Goal: Task Accomplishment & Management: Use online tool/utility

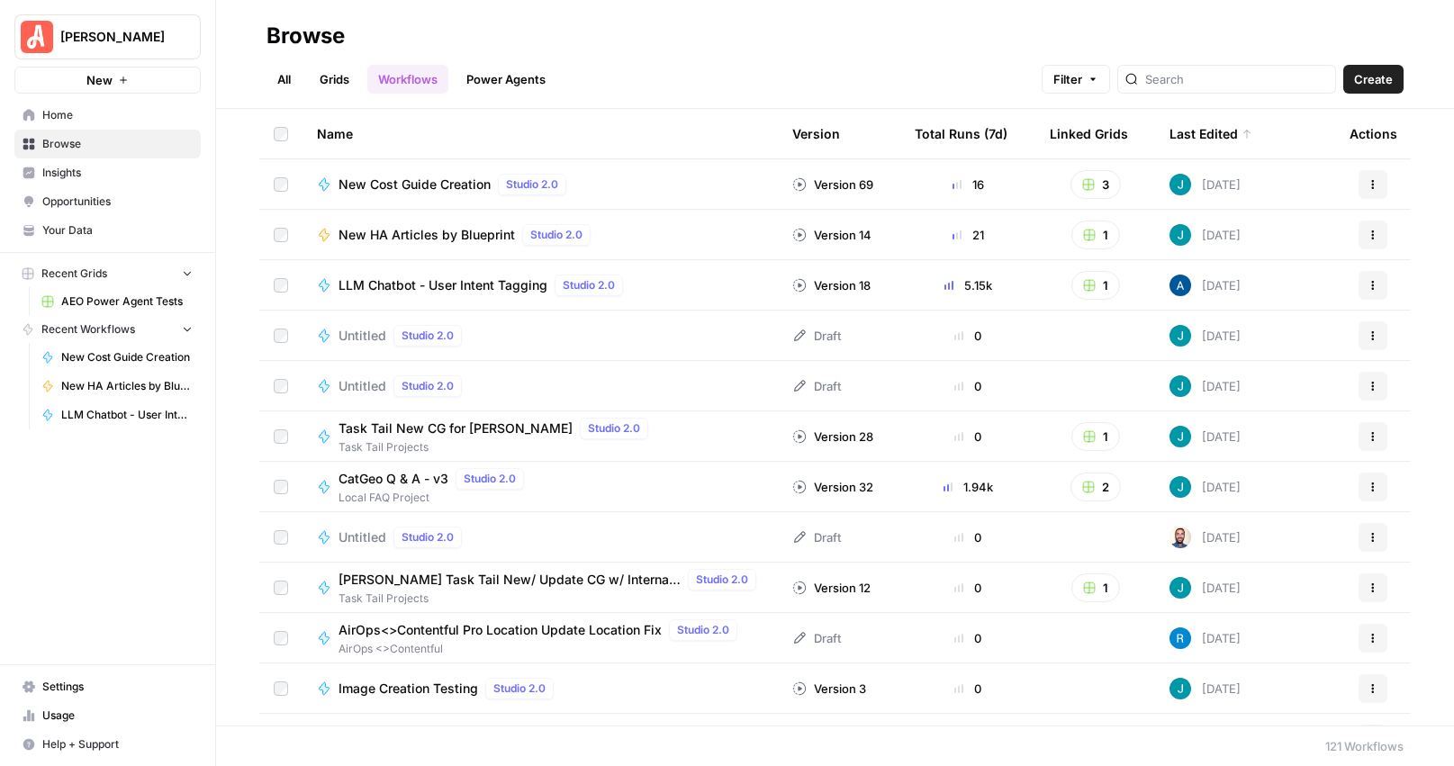
click at [329, 77] on link "Grids" at bounding box center [334, 79] width 51 height 29
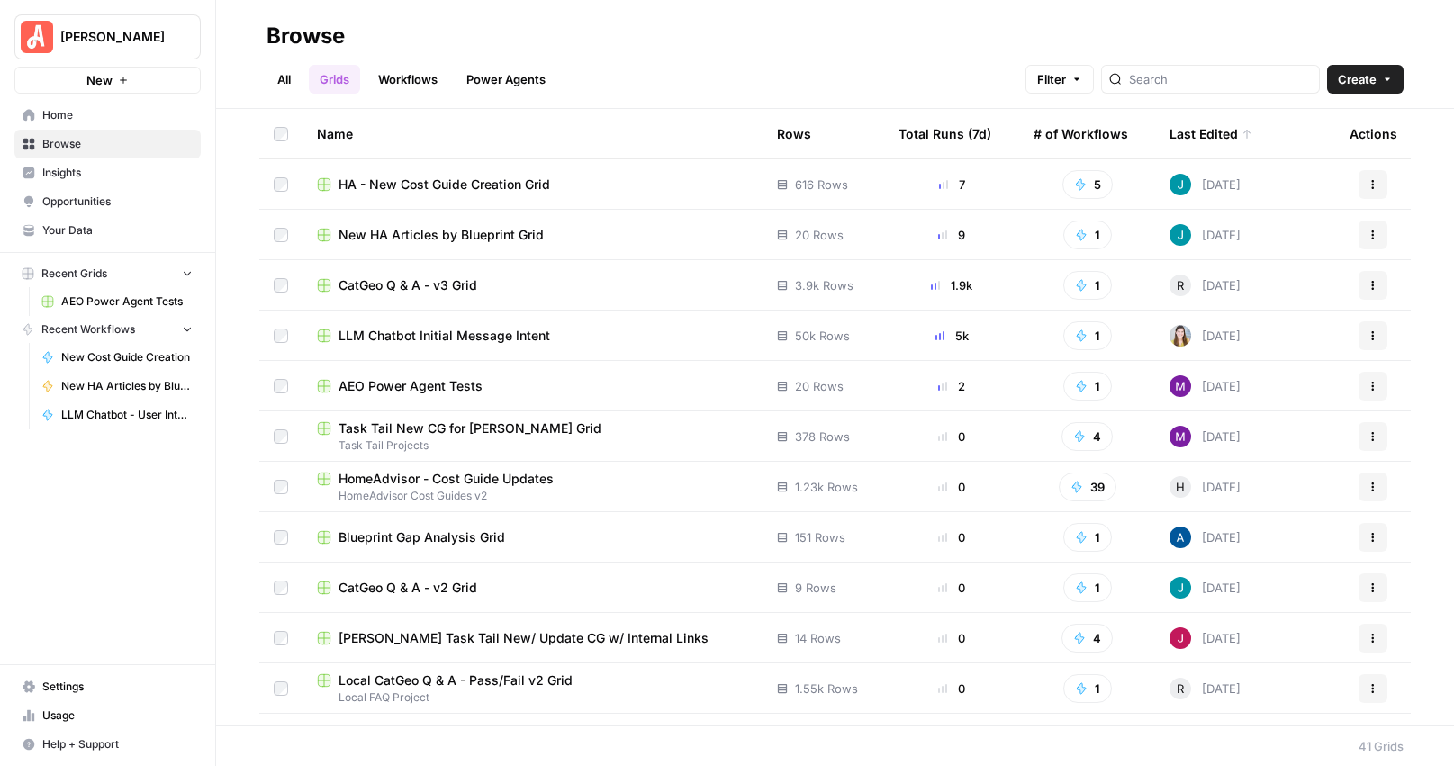
click at [353, 282] on span "CatGeo Q & A - v3 Grid" at bounding box center [407, 285] width 139 height 18
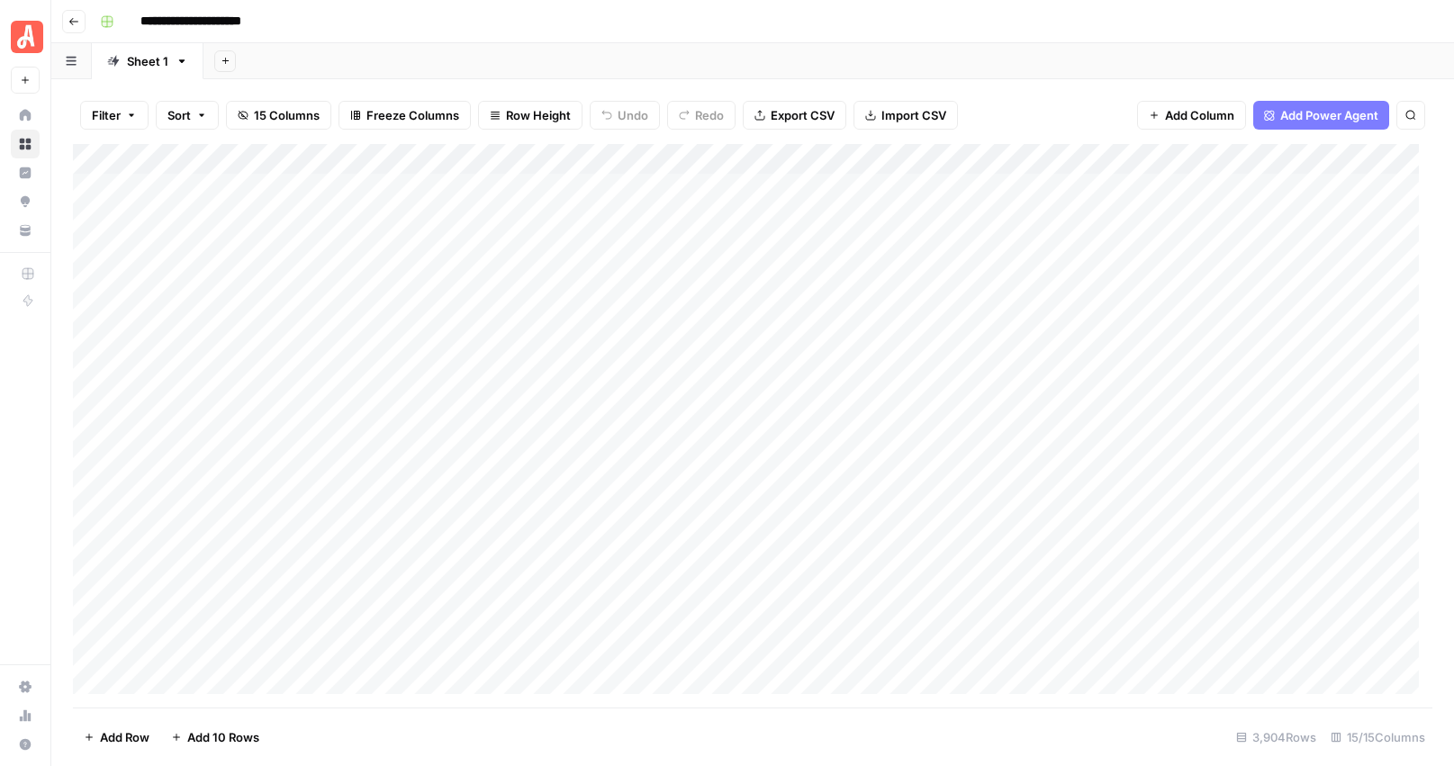
click at [1084, 159] on div "Add Column" at bounding box center [752, 426] width 1359 height 564
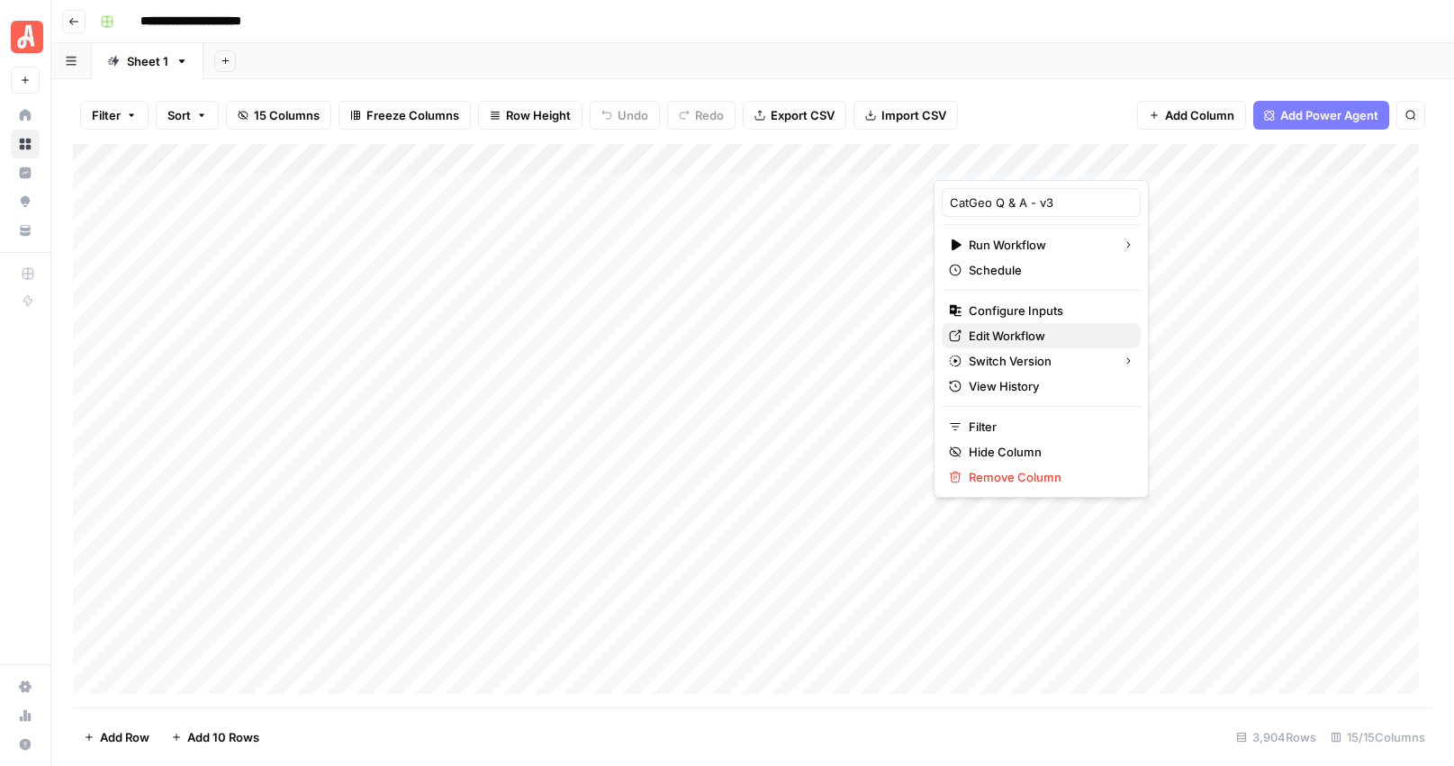
click at [1006, 338] on span "Edit Workflow" at bounding box center [1048, 336] width 158 height 18
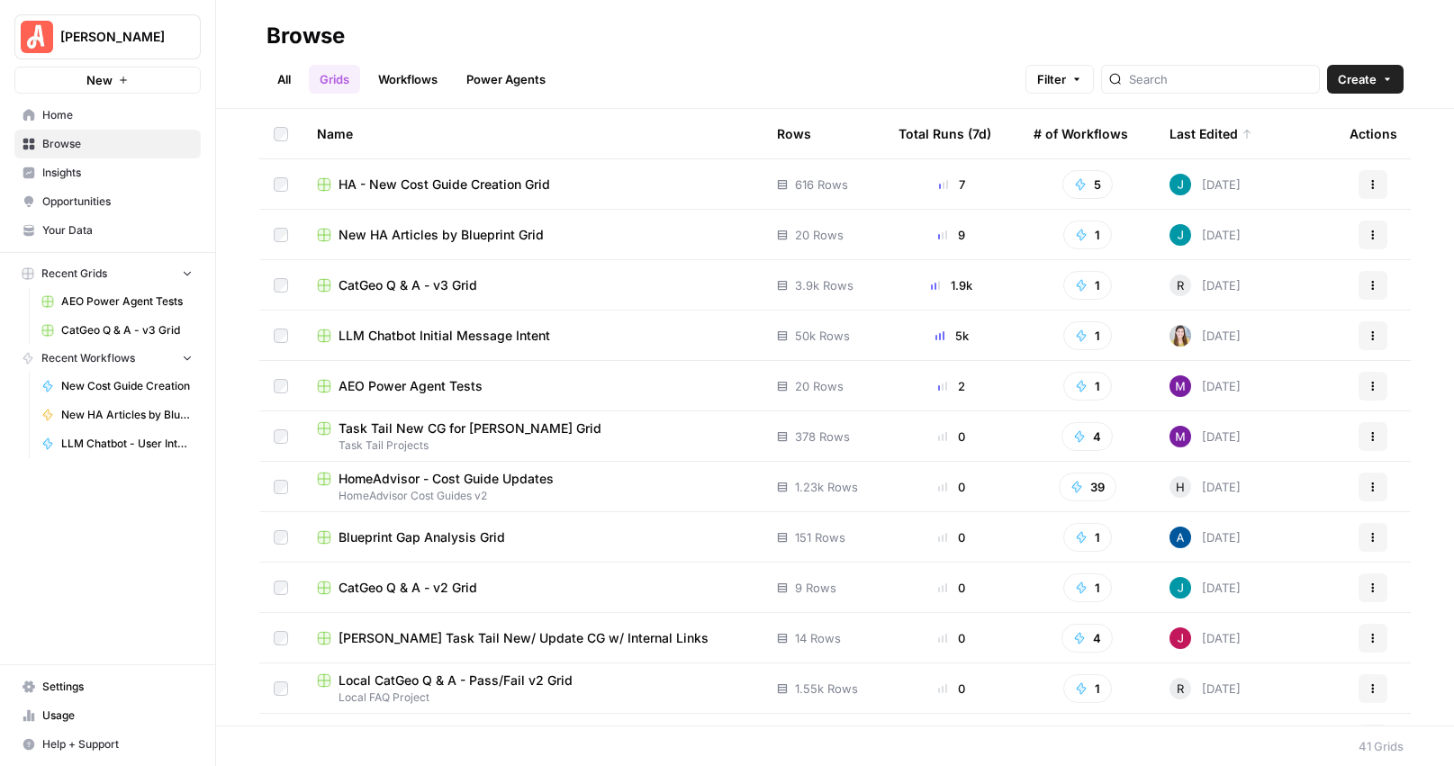
click at [412, 587] on span "CatGeo Q & A - v2 Grid" at bounding box center [407, 588] width 139 height 18
click at [713, 60] on div "All Grids Workflows Power Agents Filter Create" at bounding box center [834, 71] width 1137 height 43
click at [1366, 283] on button "Actions" at bounding box center [1372, 285] width 29 height 29
click at [346, 284] on span "CatGeo Q & A - v3 Grid" at bounding box center [407, 285] width 139 height 18
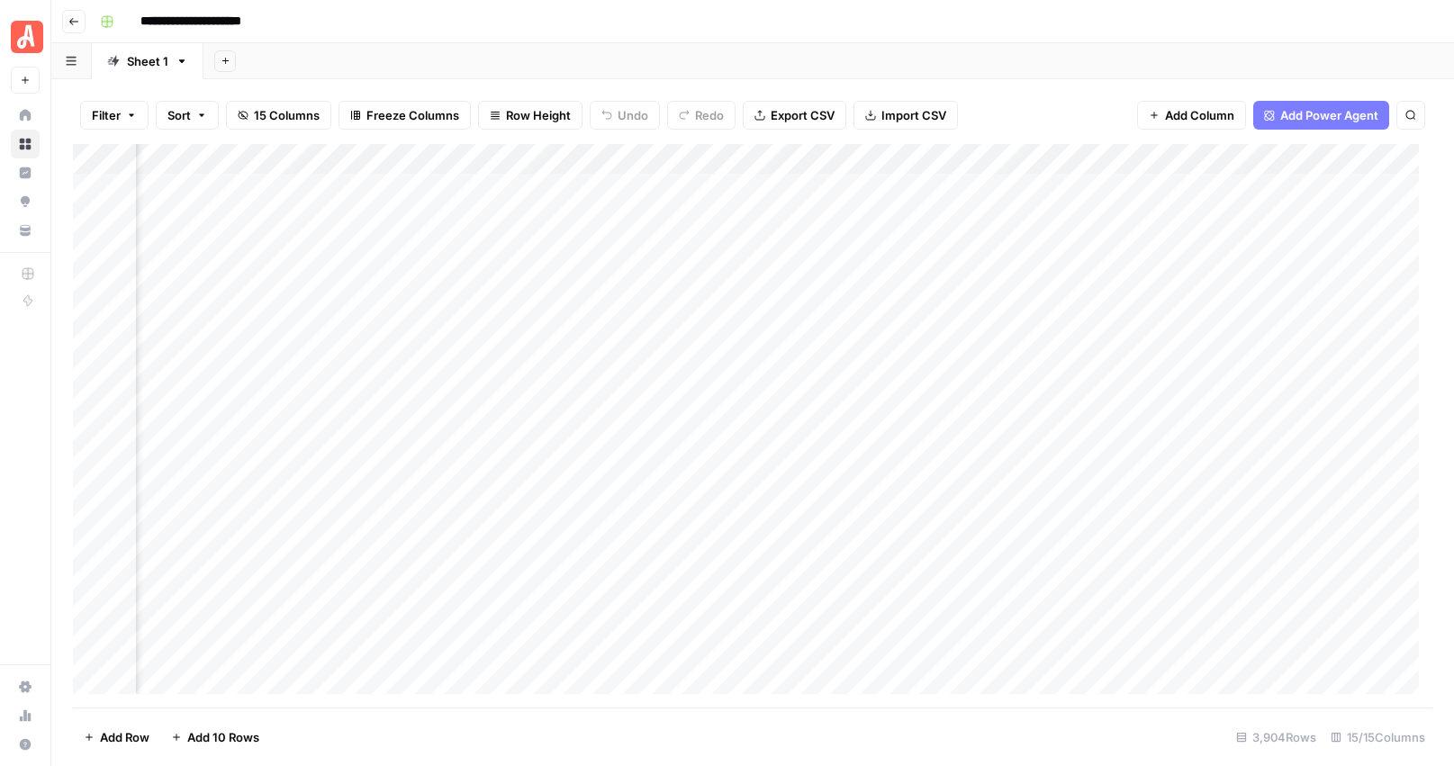
scroll to position [0, 558]
click at [523, 191] on div "Add Column" at bounding box center [752, 426] width 1359 height 564
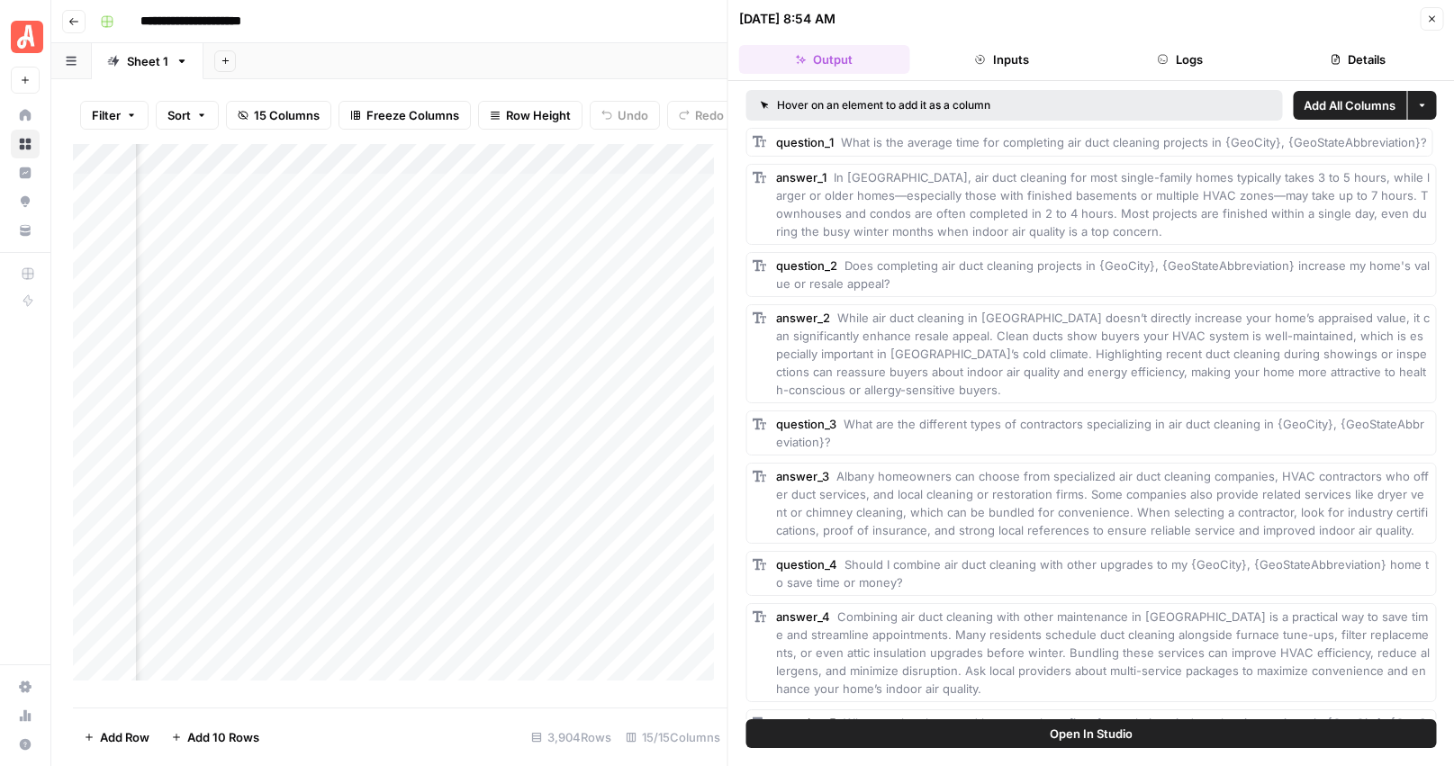
click at [1023, 59] on button "Inputs" at bounding box center [1001, 59] width 171 height 29
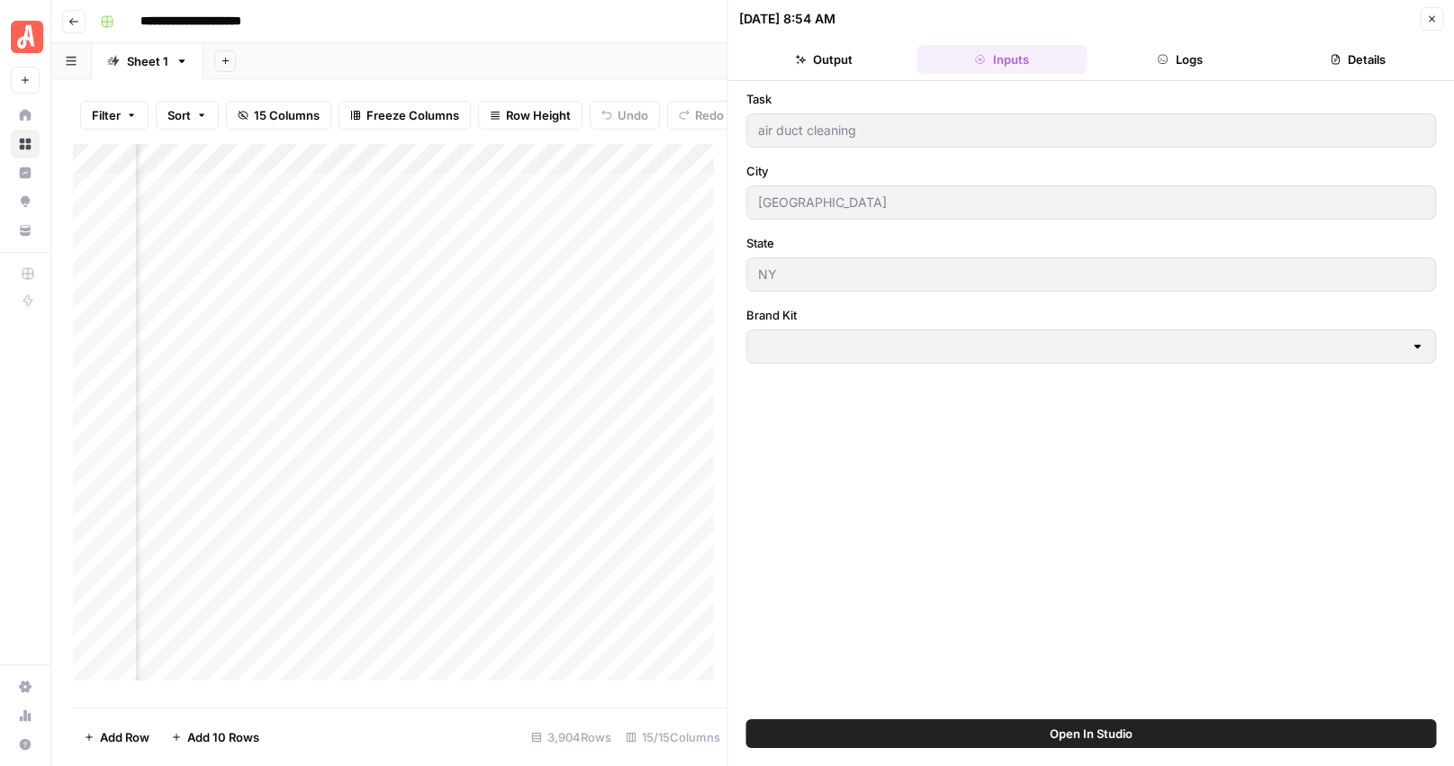
type input "Angi - FAQs"
click at [832, 59] on button "Output" at bounding box center [824, 59] width 171 height 29
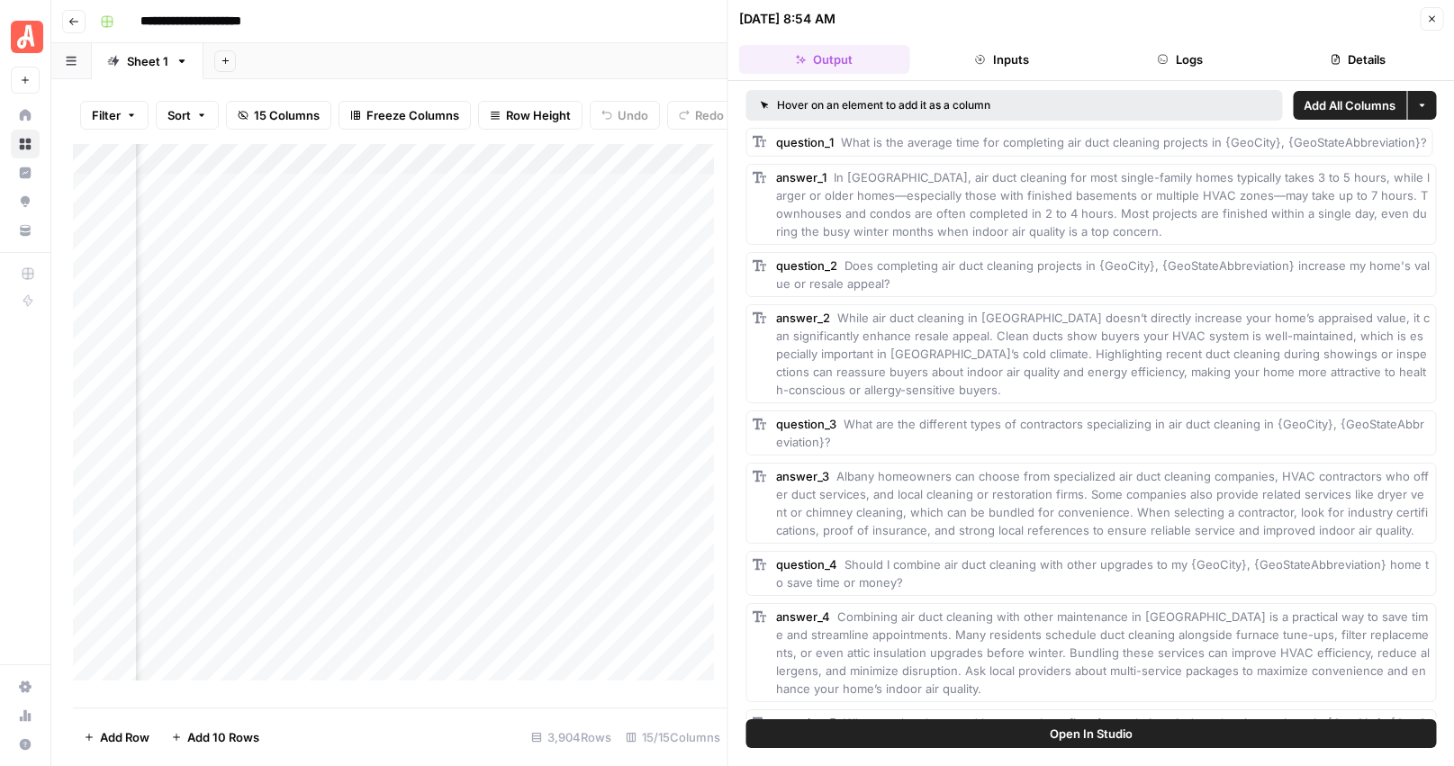
click at [516, 32] on div "**********" at bounding box center [764, 21] width 1343 height 29
drag, startPoint x: 1436, startPoint y: 14, endPoint x: 1416, endPoint y: 57, distance: 46.7
click at [1436, 14] on icon "button" at bounding box center [1431, 19] width 11 height 11
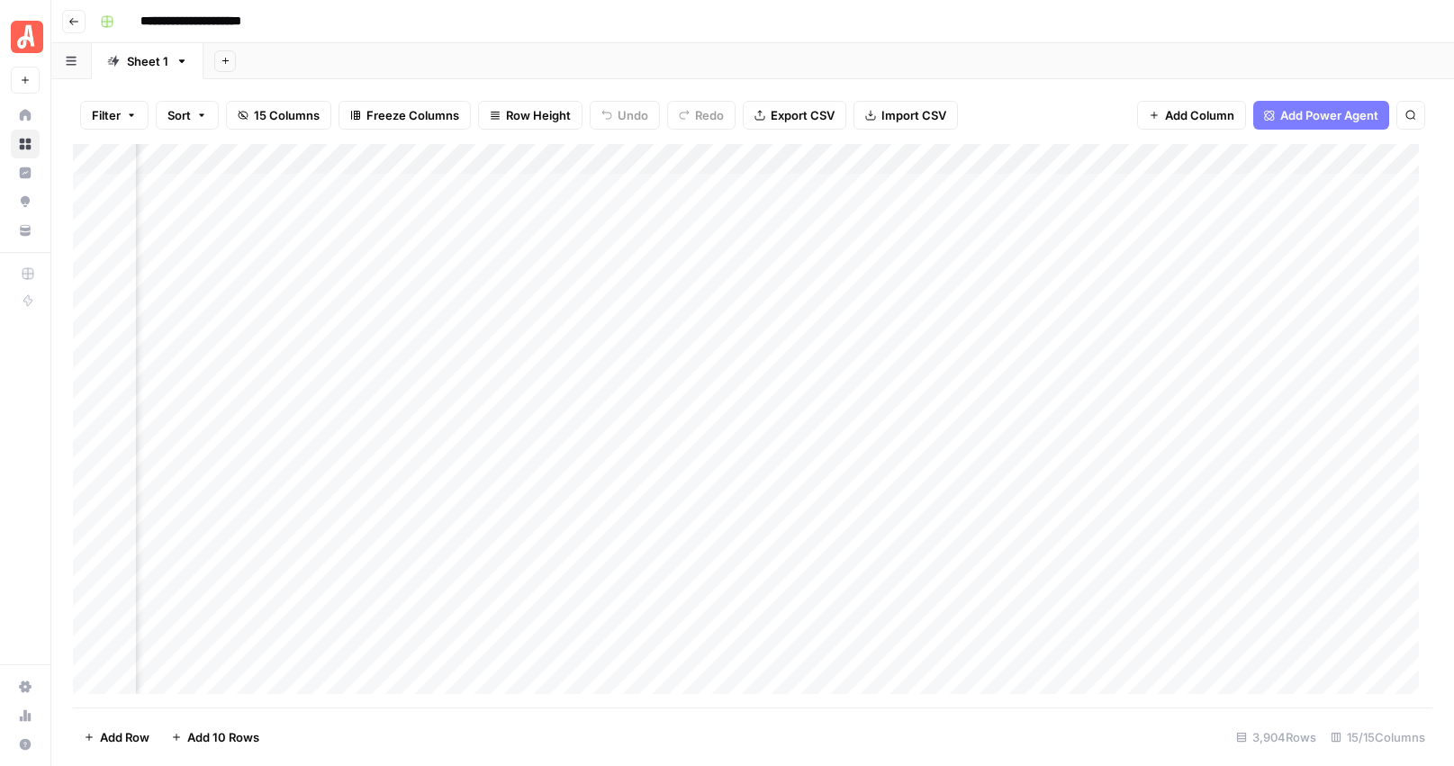
click at [76, 21] on icon "button" at bounding box center [73, 21] width 9 height 7
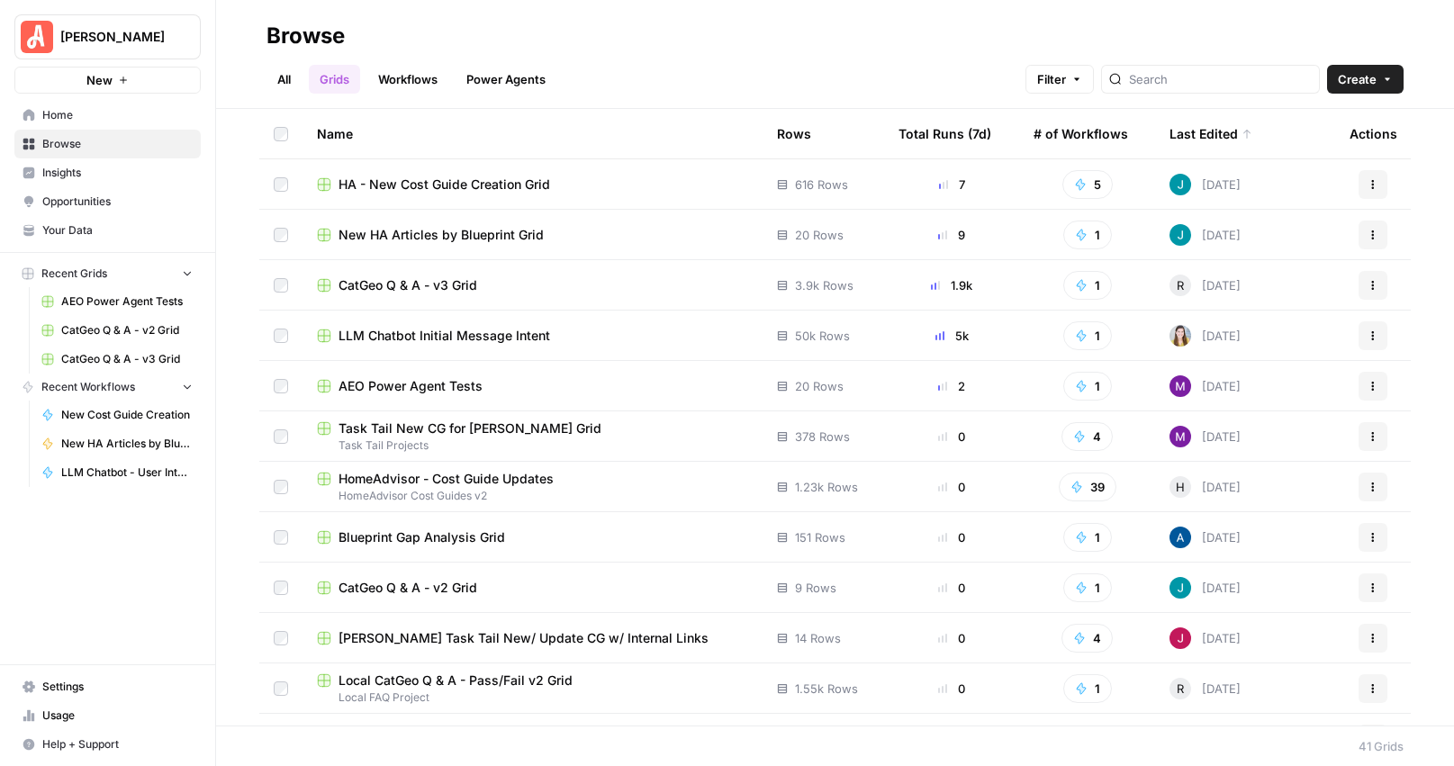
click at [398, 290] on span "CatGeo Q & A - v3 Grid" at bounding box center [407, 285] width 139 height 18
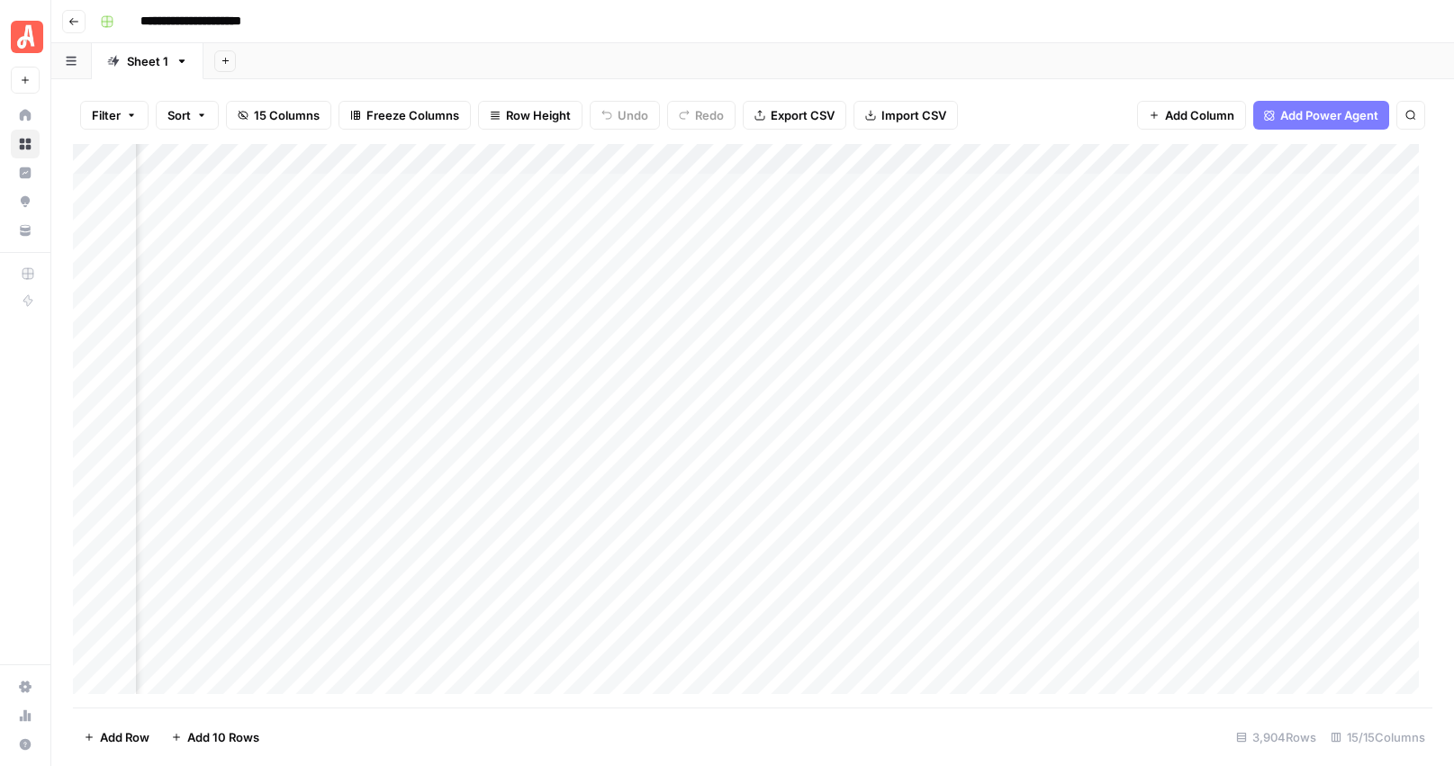
scroll to position [0, 907]
click at [606, 369] on div "Add Column" at bounding box center [752, 426] width 1359 height 564
click at [636, 613] on div "Add Column" at bounding box center [752, 426] width 1359 height 564
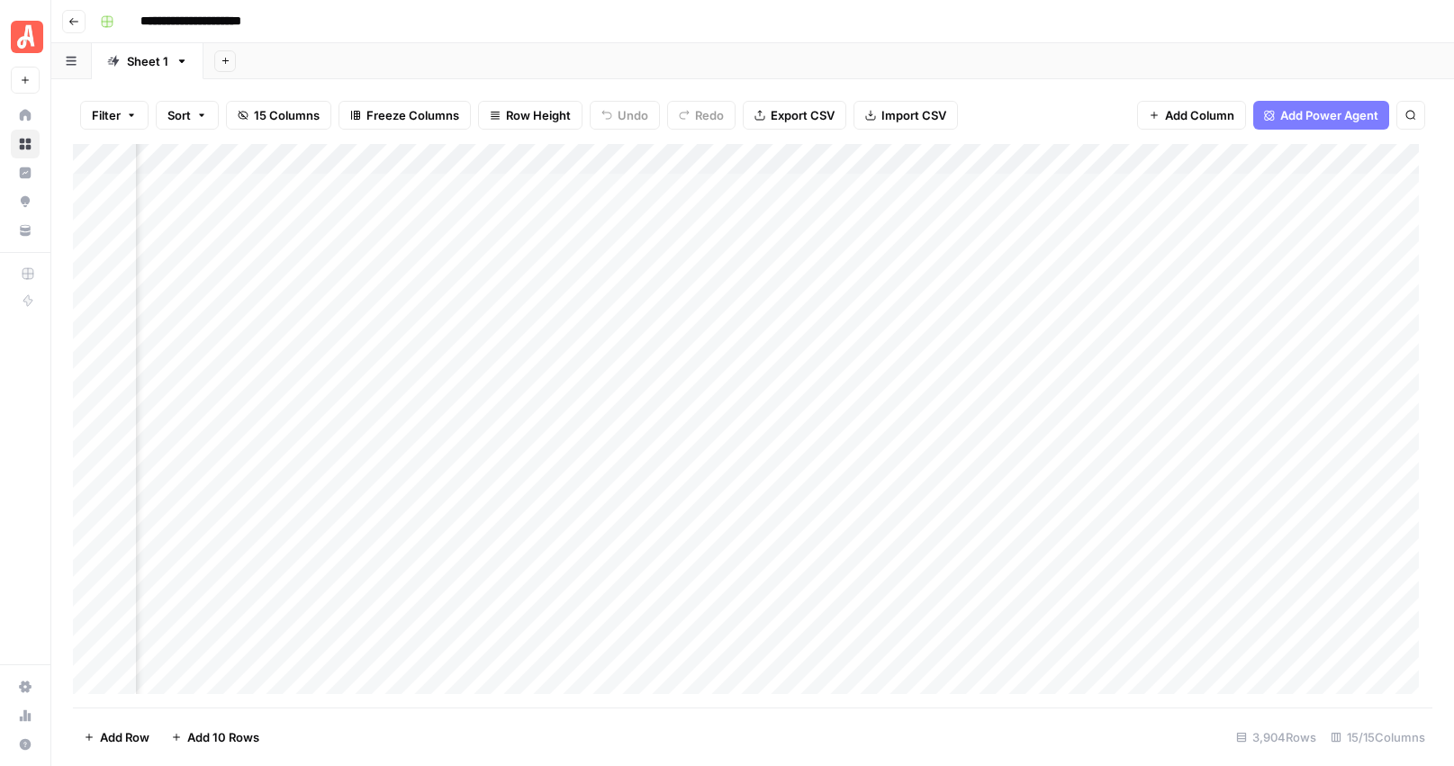
click at [636, 613] on div "Add Column" at bounding box center [752, 426] width 1359 height 564
click at [1021, 40] on header "**********" at bounding box center [752, 21] width 1403 height 43
click at [854, 47] on div "Add Sheet" at bounding box center [828, 61] width 1250 height 36
click at [77, 17] on icon "button" at bounding box center [73, 21] width 11 height 11
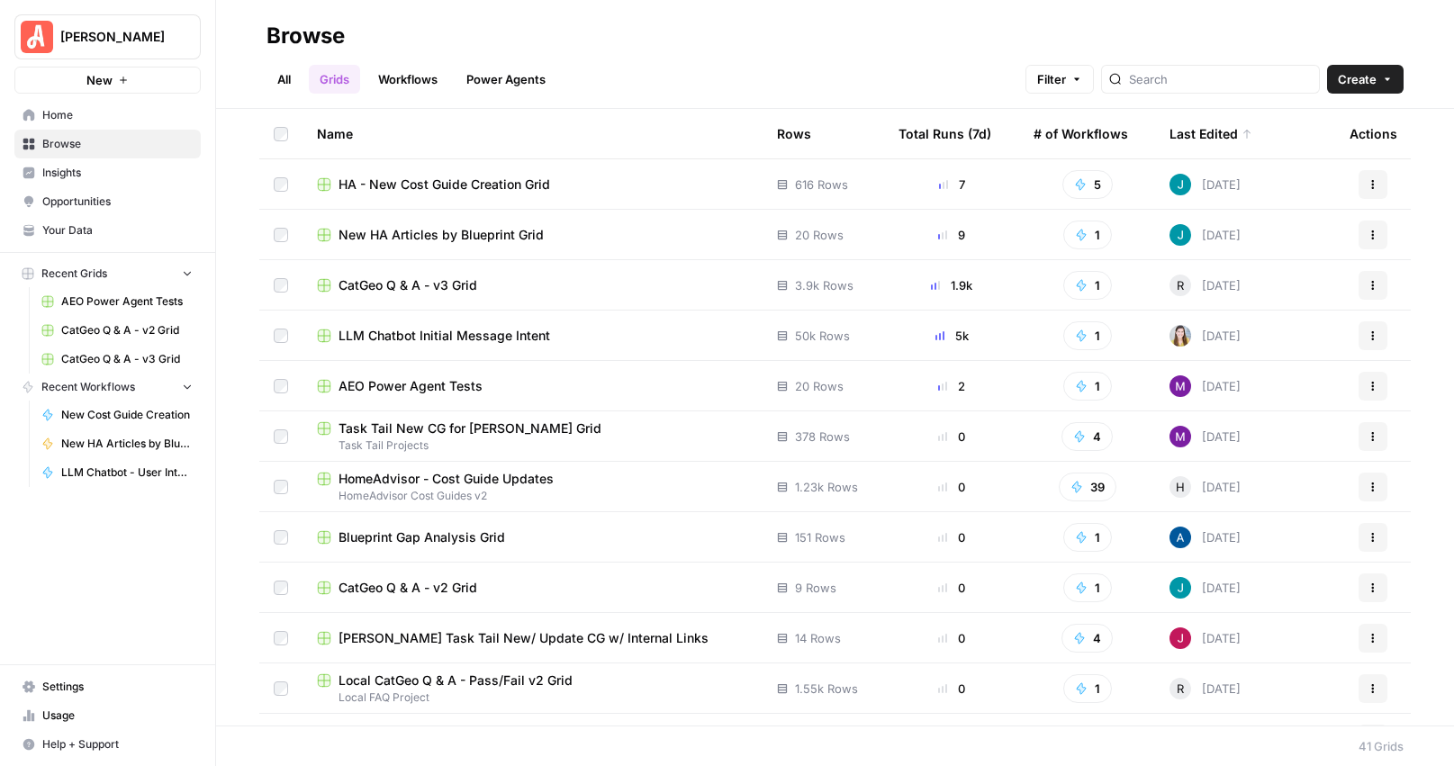
click at [416, 76] on link "Workflows" at bounding box center [407, 79] width 81 height 29
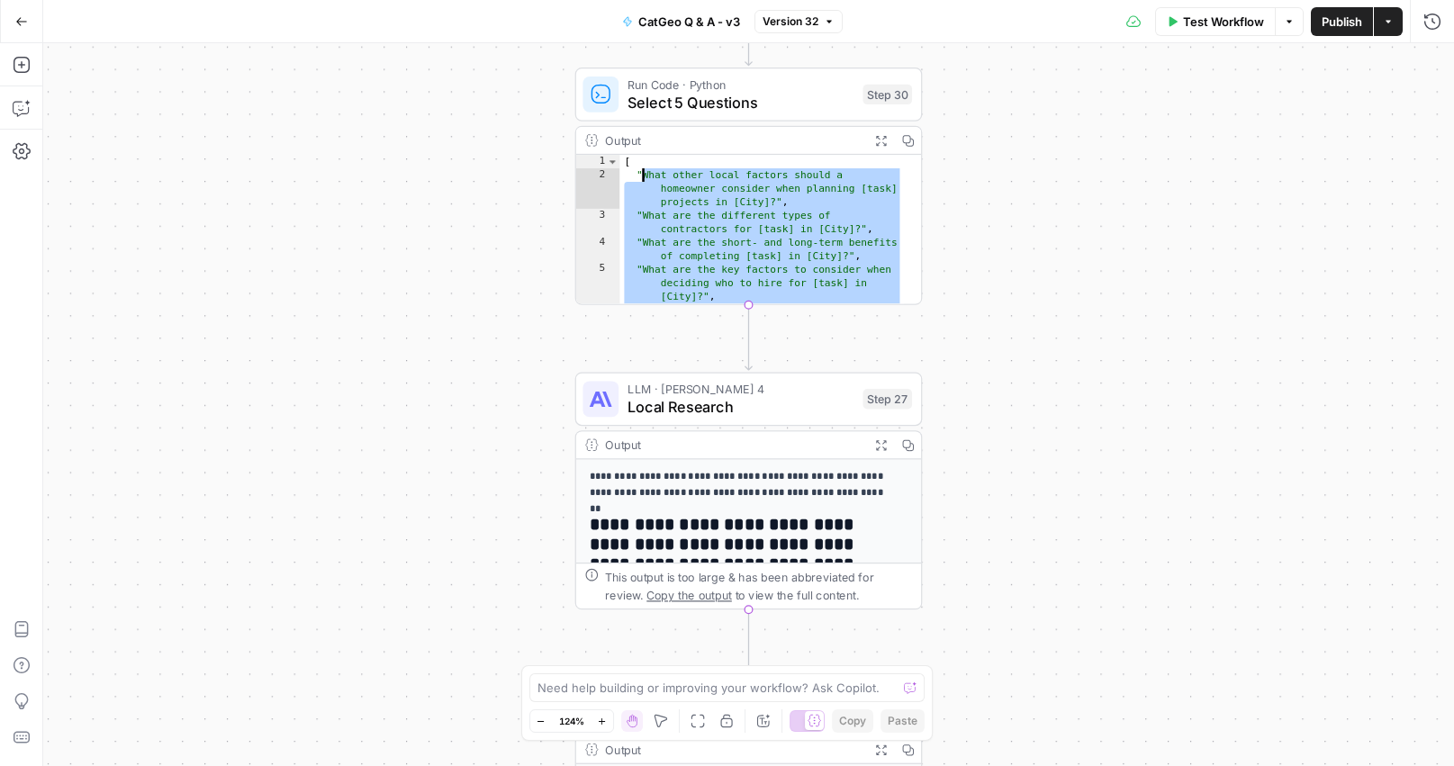
drag, startPoint x: 702, startPoint y: 283, endPoint x: 636, endPoint y: 171, distance: 130.0
click at [636, 171] on div "[ "What other local factors should a homeowner consider when planning [task] pr…" at bounding box center [761, 256] width 284 height 203
type textarea "**********"
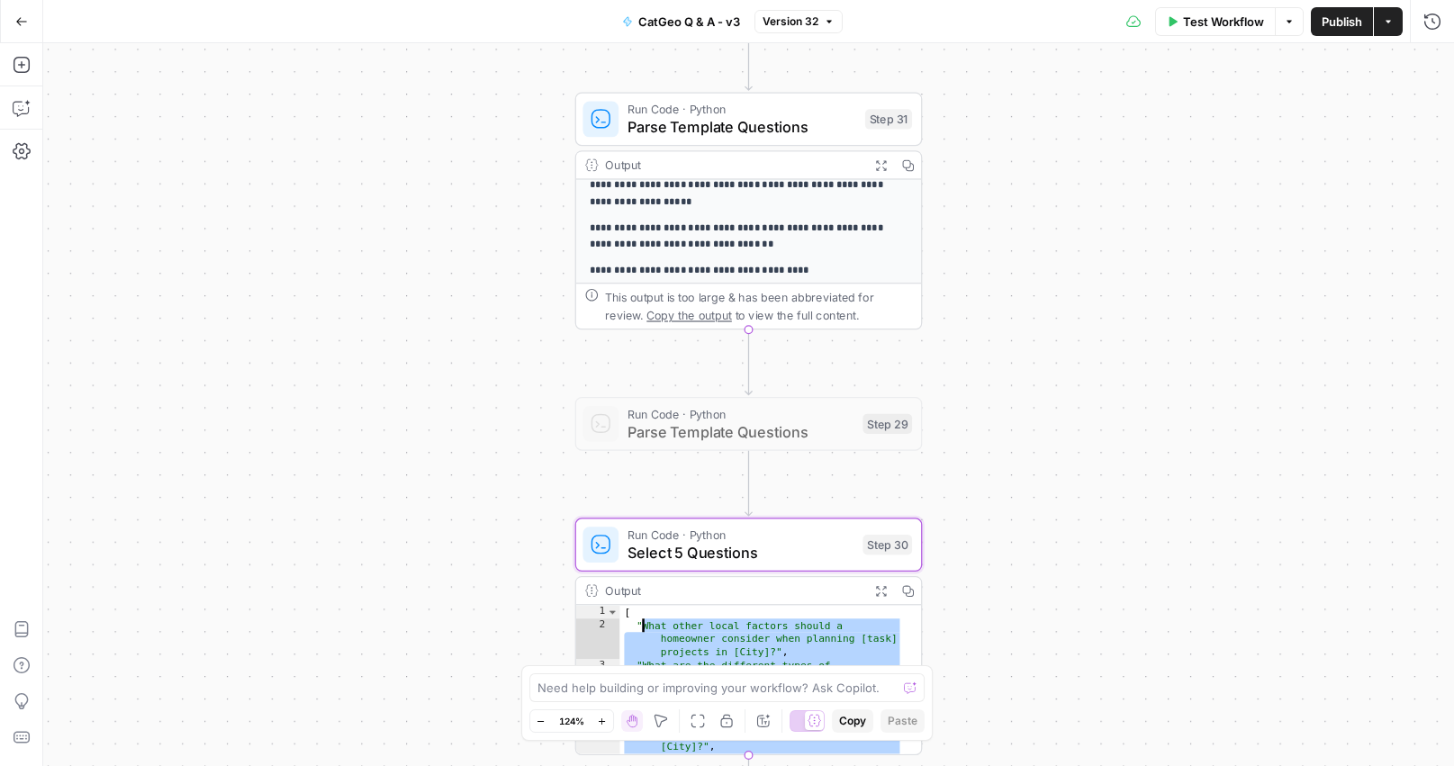
scroll to position [319, 0]
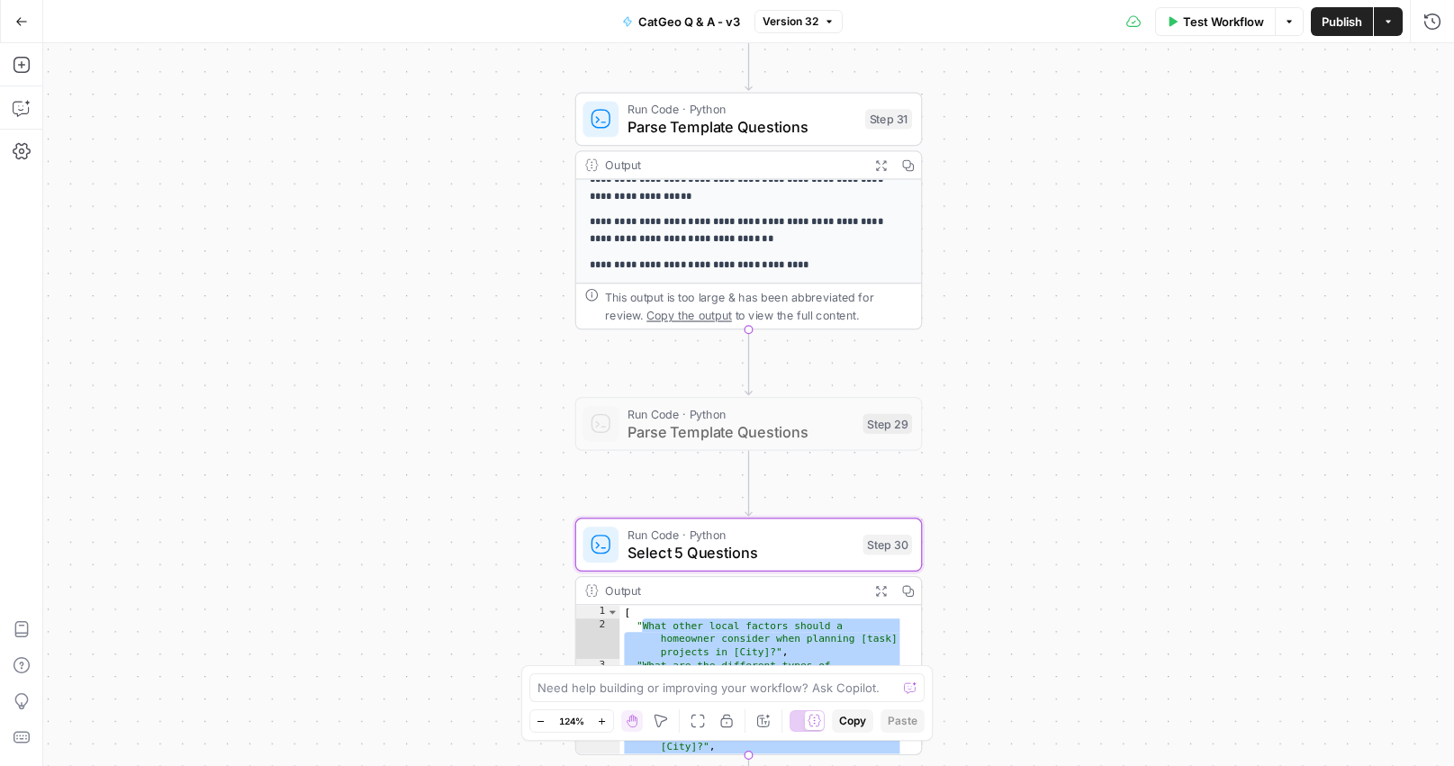
click at [728, 212] on div "**********" at bounding box center [748, 33] width 345 height 499
click at [703, 319] on span "Copy the output" at bounding box center [689, 316] width 86 height 14
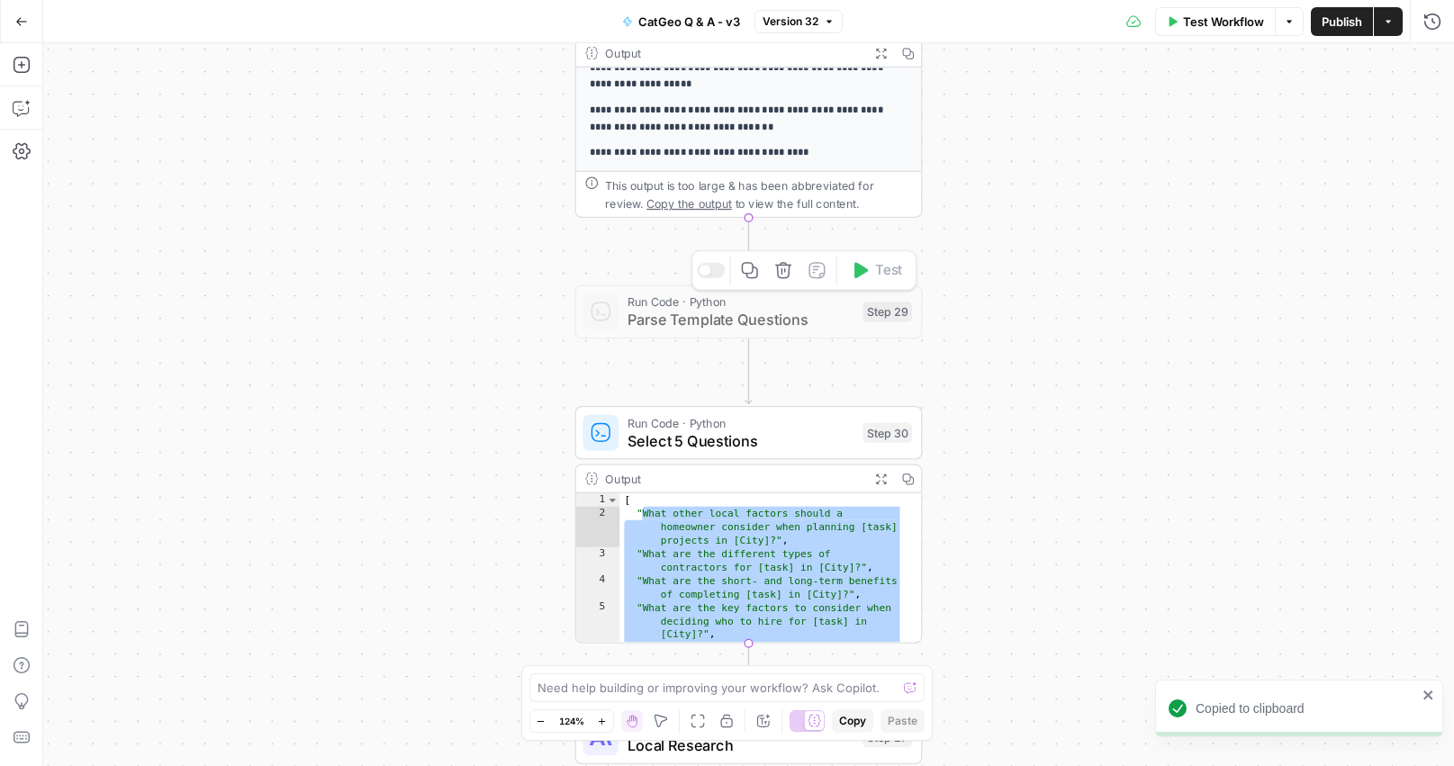
click at [760, 316] on span "Parse Template Questions" at bounding box center [740, 320] width 226 height 23
click at [759, 315] on span "Parse Template Questions" at bounding box center [740, 320] width 226 height 23
click at [767, 319] on span "Parse Template Questions" at bounding box center [740, 320] width 226 height 23
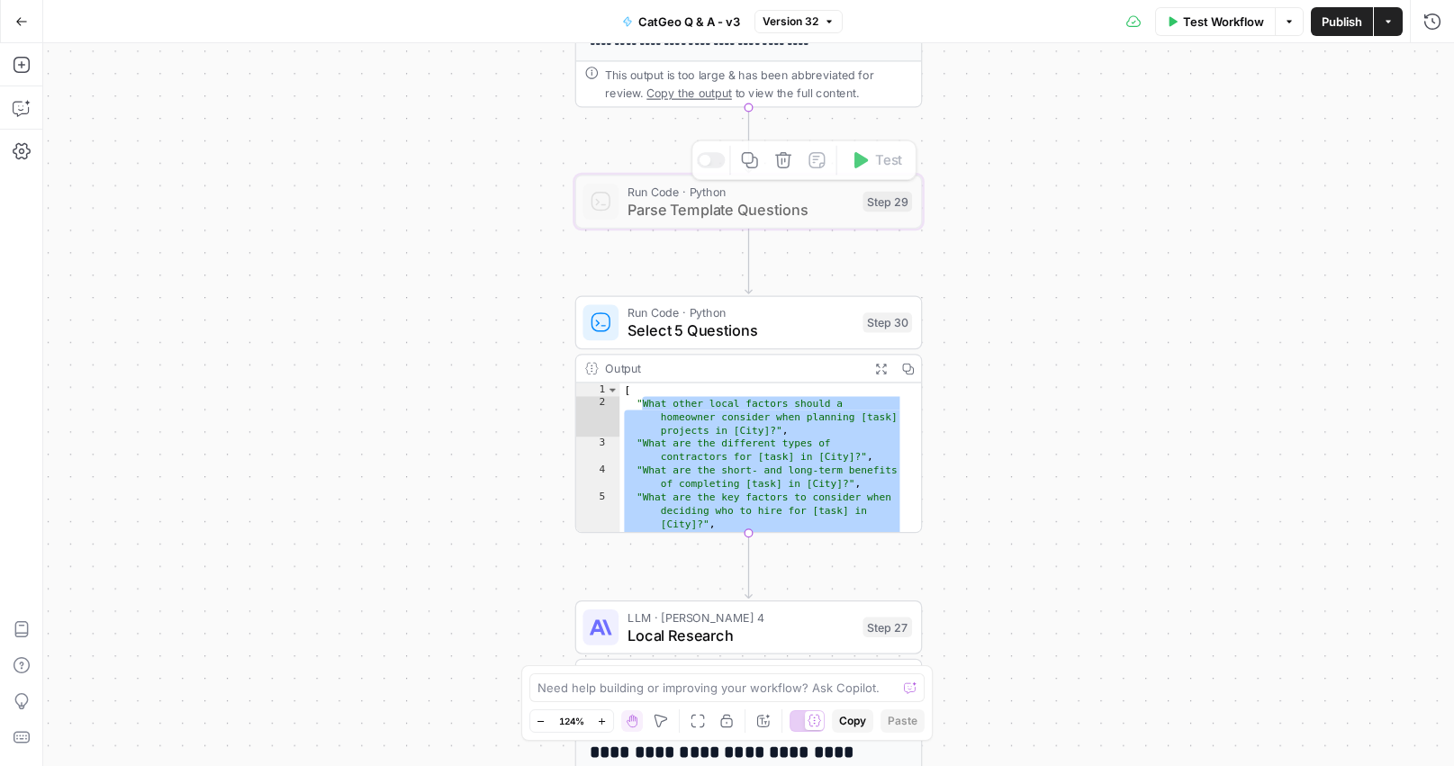
click at [778, 331] on span "Select 5 Questions" at bounding box center [740, 331] width 226 height 23
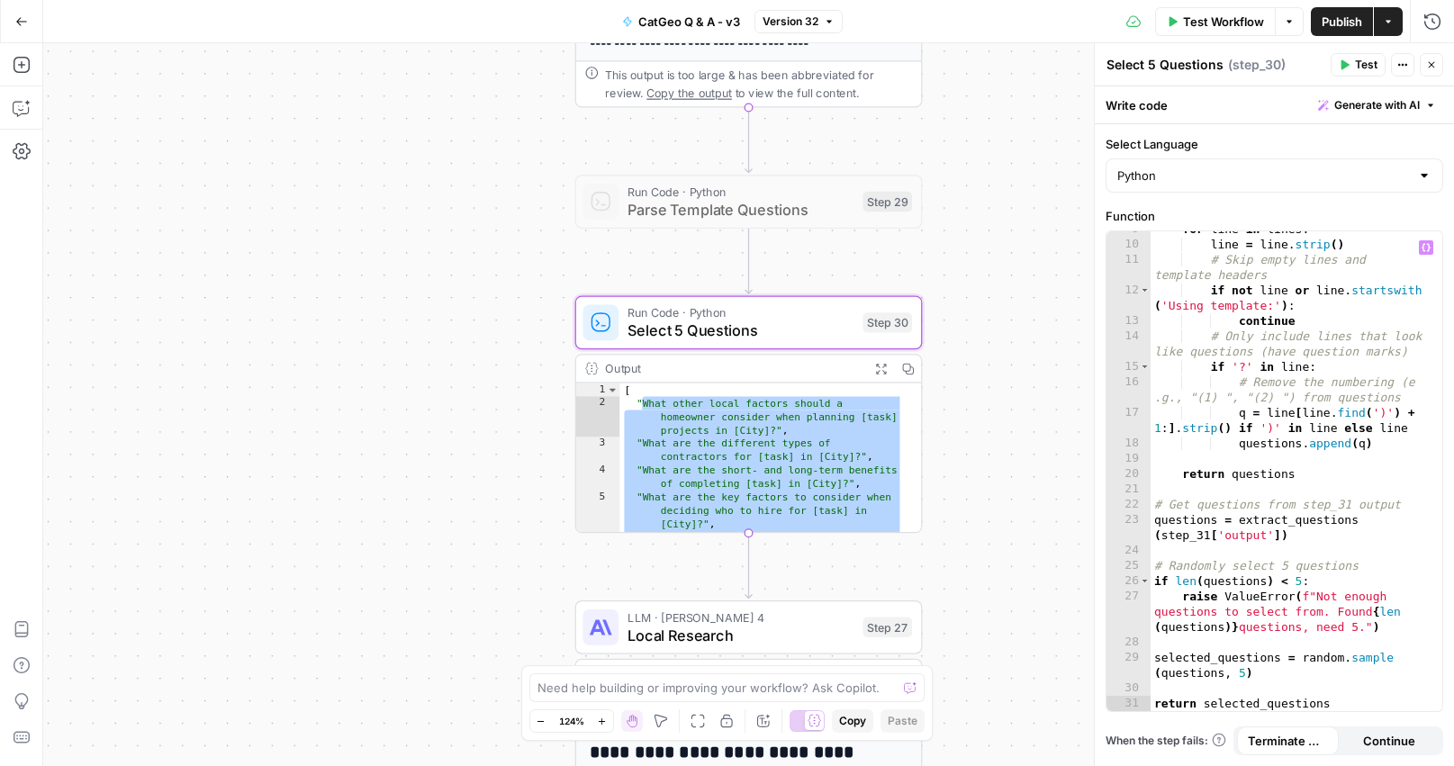
scroll to position [0, 0]
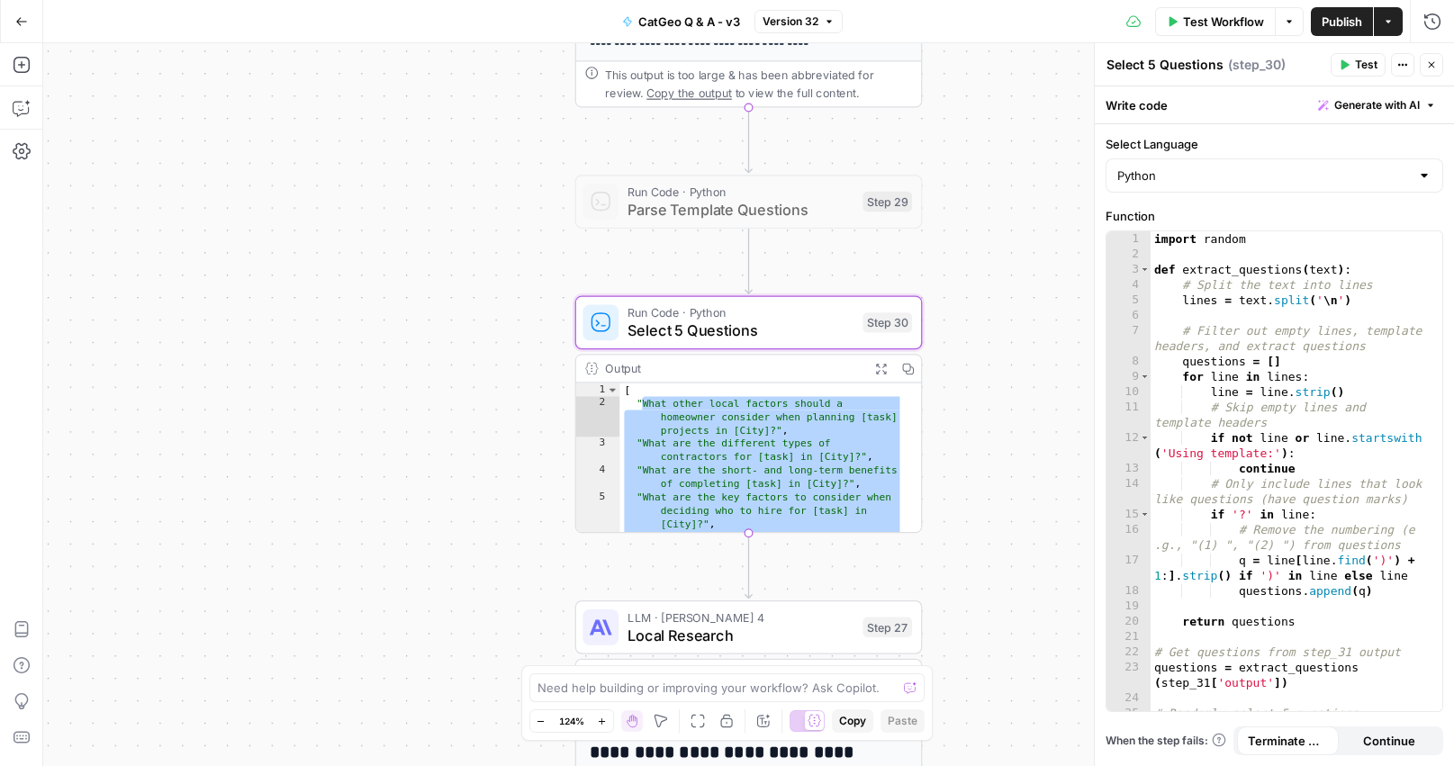
click at [354, 366] on div "**********" at bounding box center [748, 404] width 1411 height 723
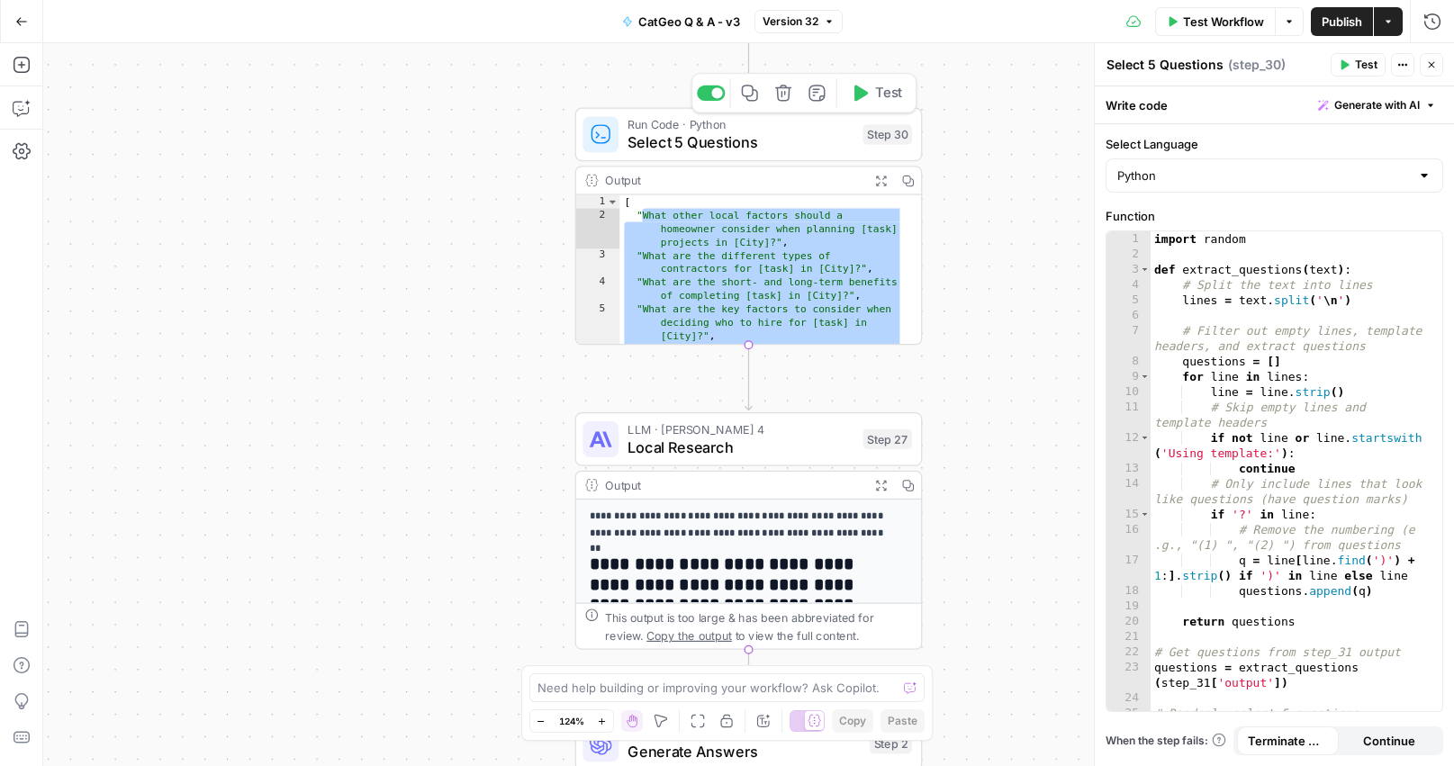
click at [780, 147] on span "Select 5 Questions" at bounding box center [740, 142] width 226 height 23
click at [766, 146] on span "Select 5 Questions" at bounding box center [740, 142] width 226 height 23
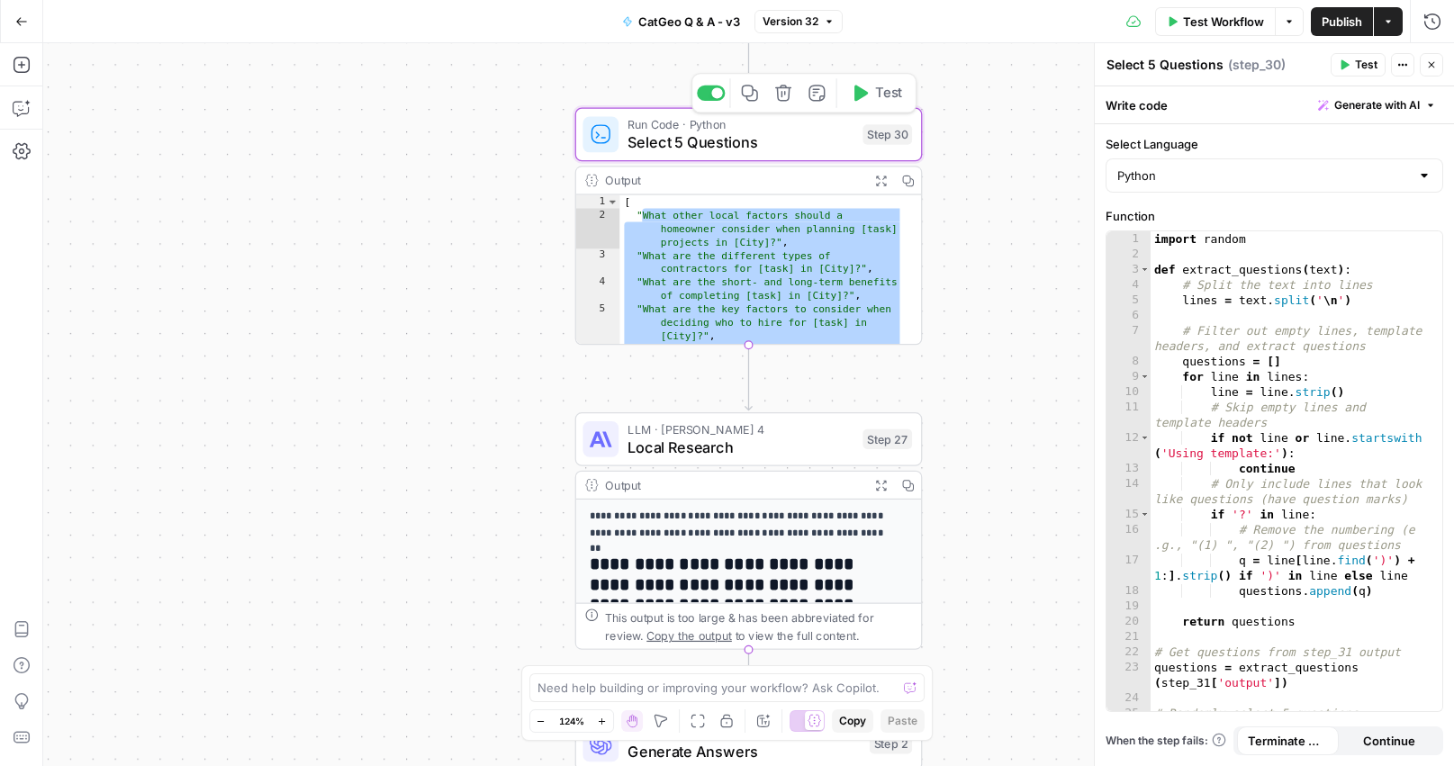
click at [1013, 157] on div "**********" at bounding box center [748, 404] width 1411 height 723
click at [813, 448] on span "Local Research" at bounding box center [740, 447] width 226 height 23
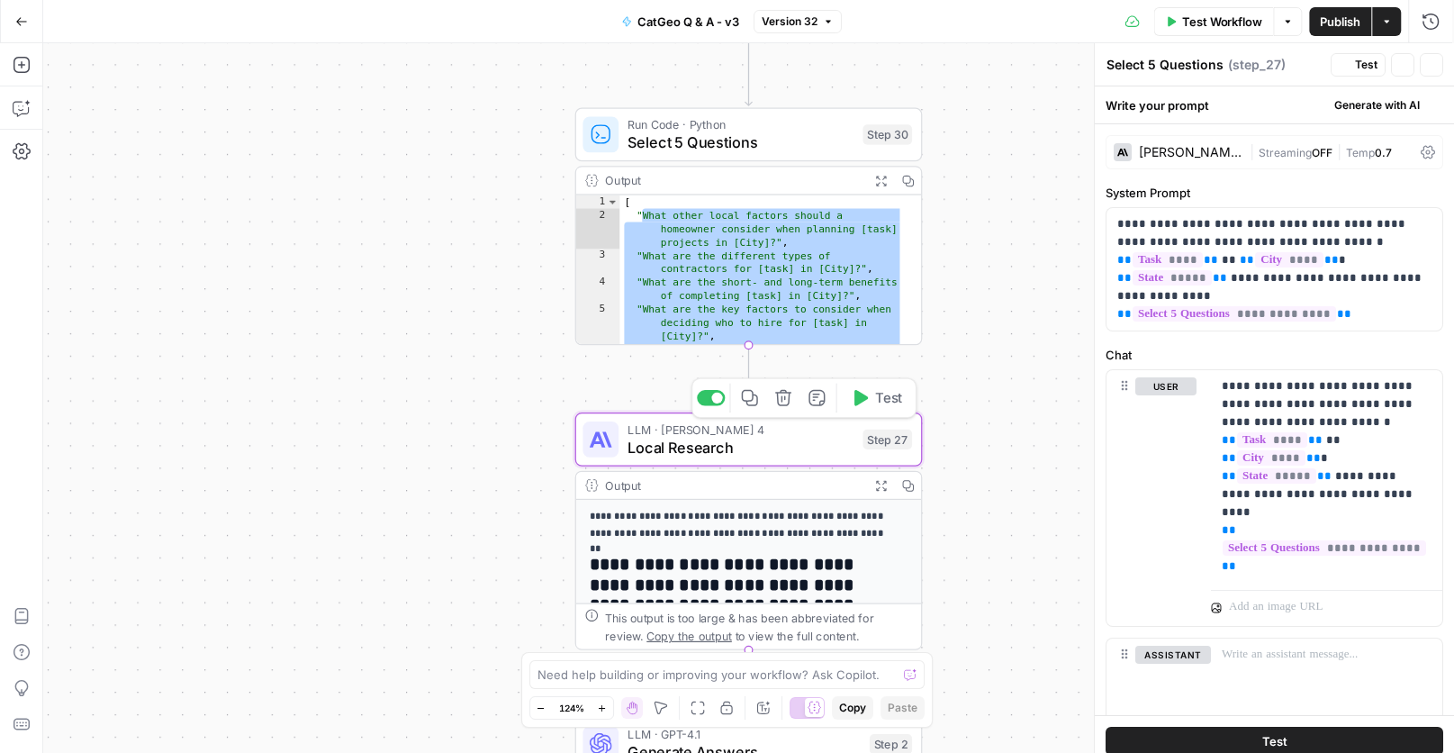
type textarea "Local Research"
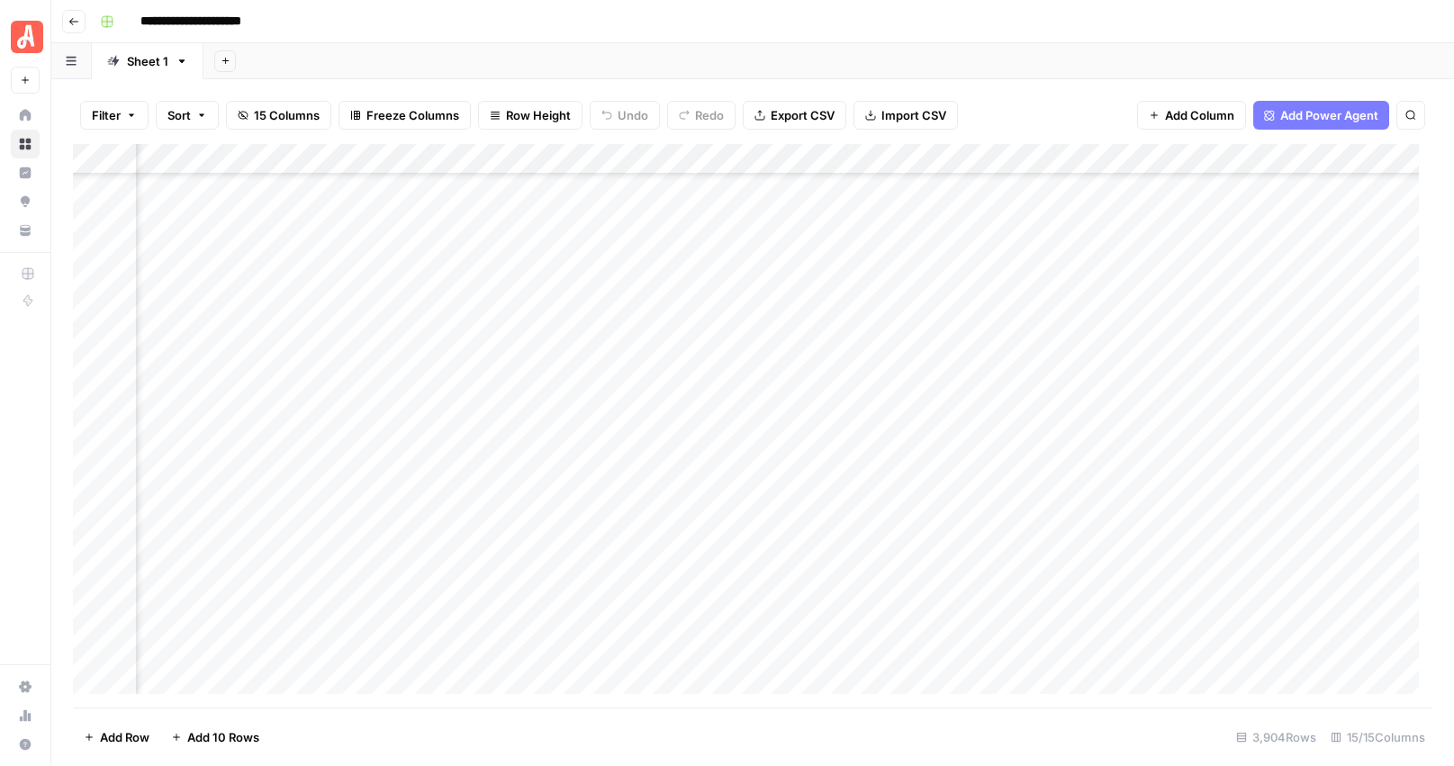
scroll to position [1931, 744]
click at [603, 580] on div "Add Column" at bounding box center [752, 426] width 1359 height 564
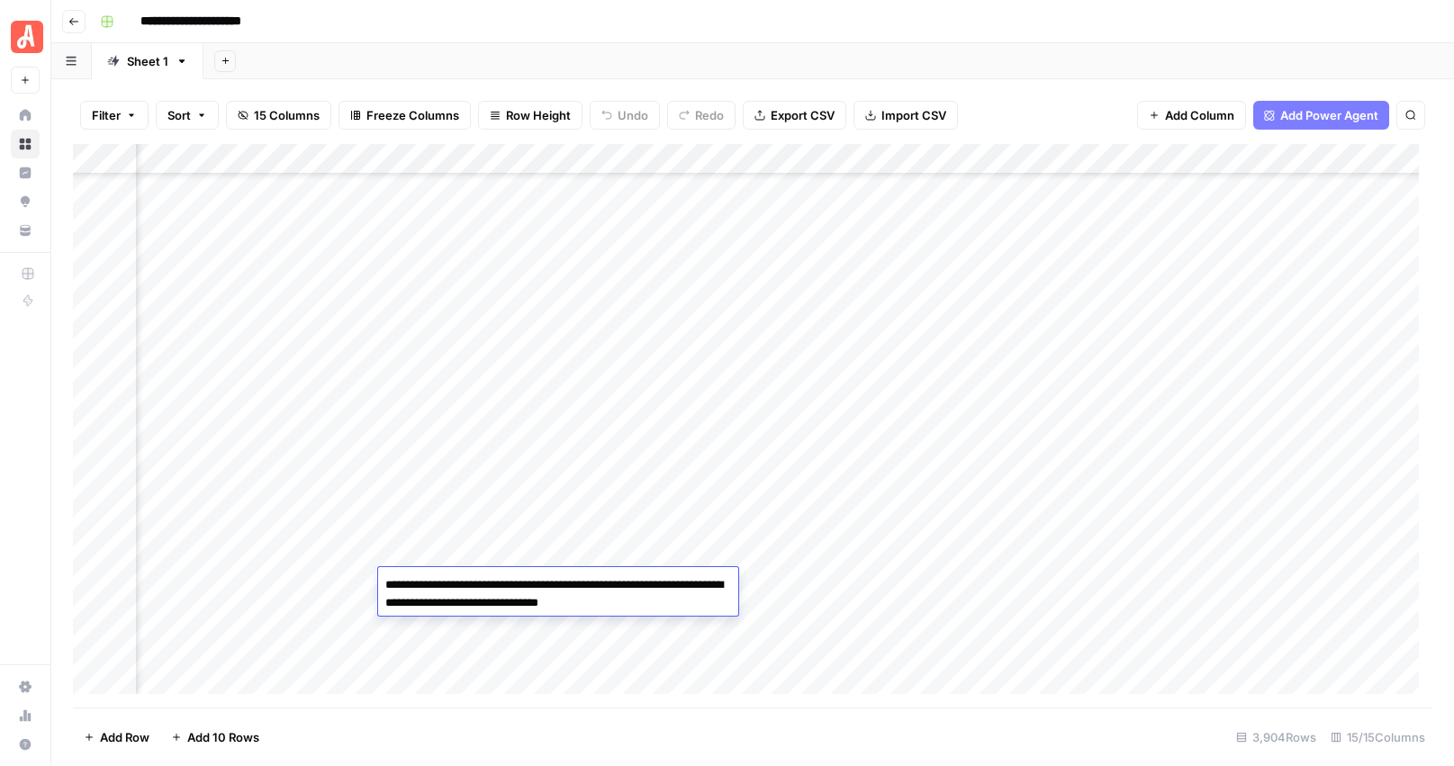
click at [603, 580] on textarea "**********" at bounding box center [558, 594] width 360 height 43
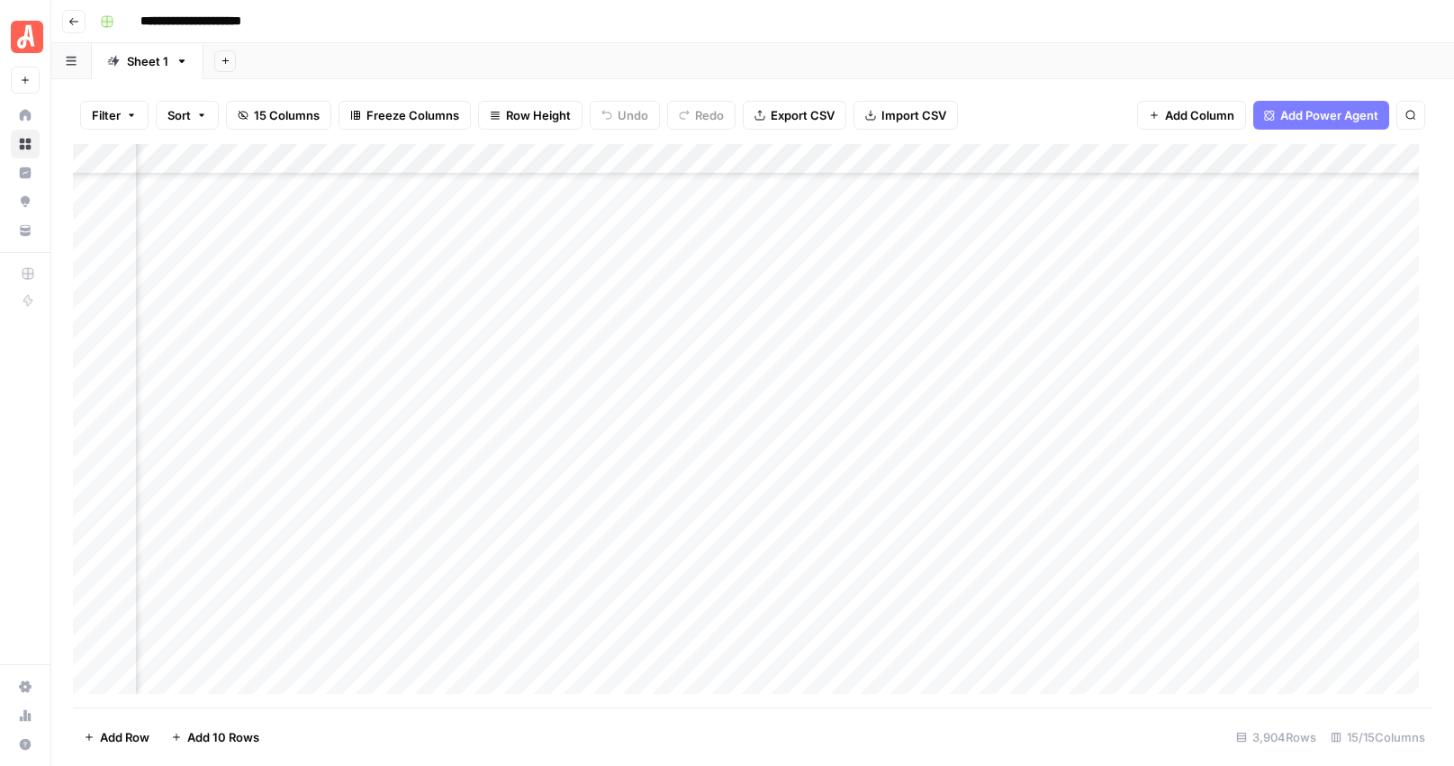
click at [337, 581] on div "Add Column" at bounding box center [752, 426] width 1359 height 564
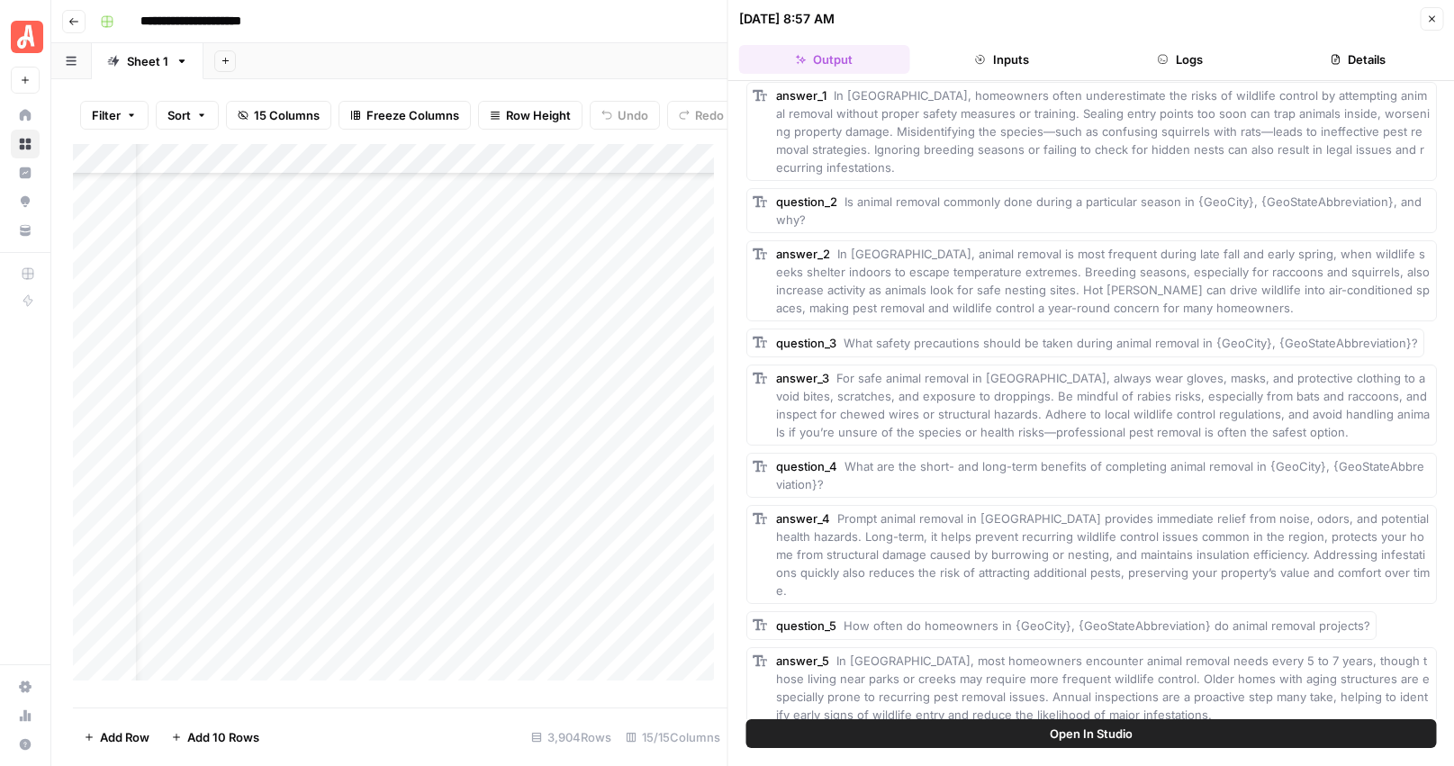
scroll to position [4813, 0]
